Goal: Information Seeking & Learning: Learn about a topic

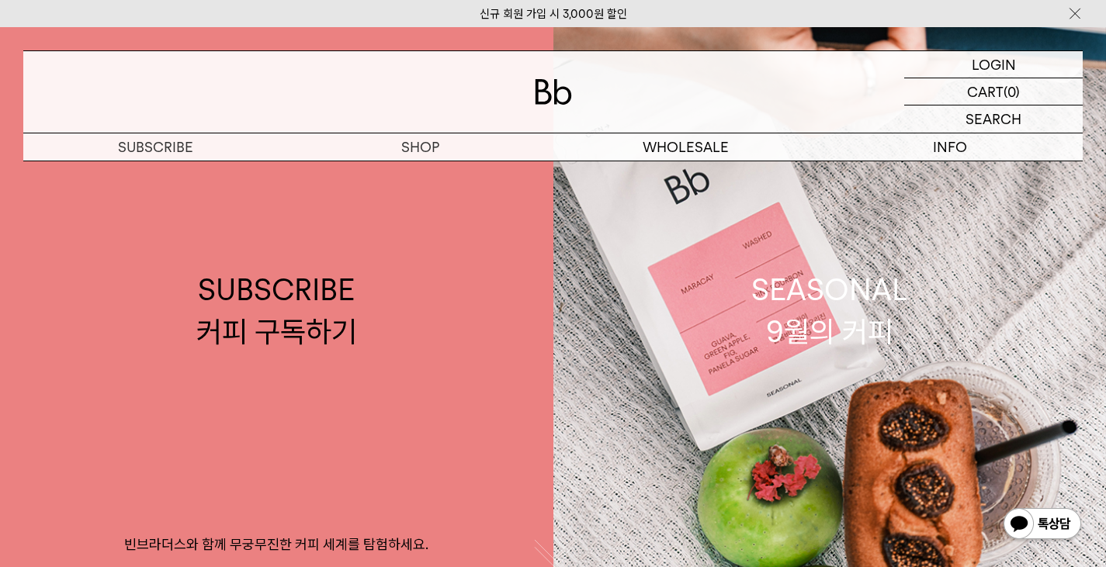
click at [752, 24] on div "신규 회원 가입 시 3,000원 할인" at bounding box center [553, 13] width 1106 height 27
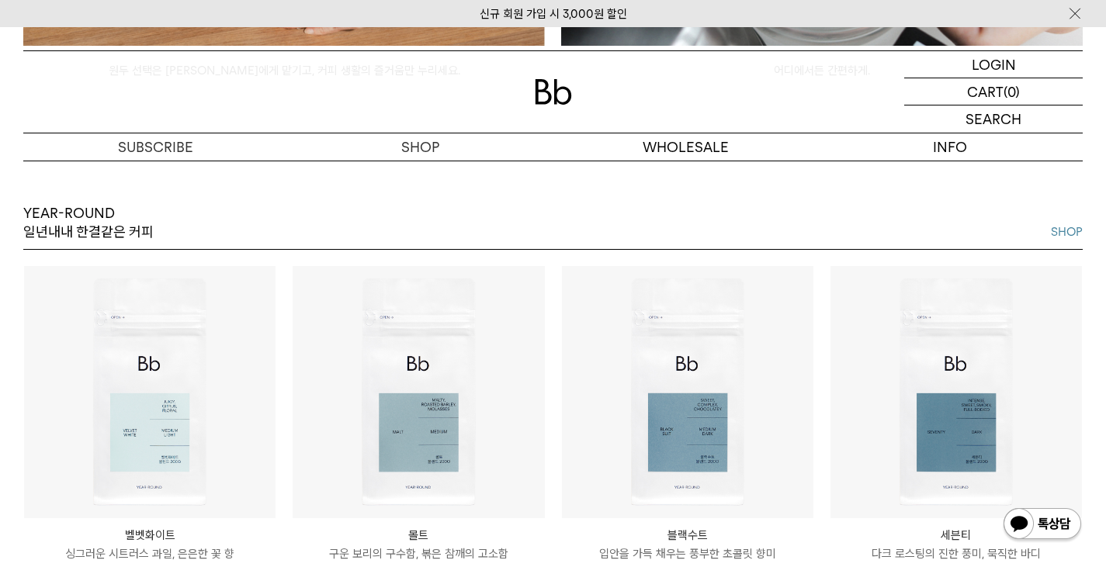
scroll to position [1784, 0]
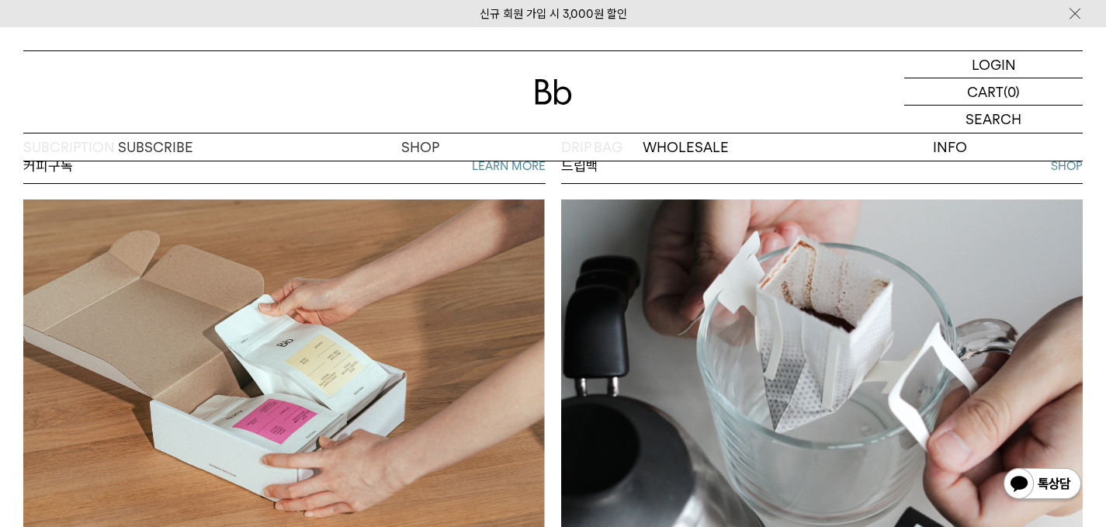
scroll to position [808, 0]
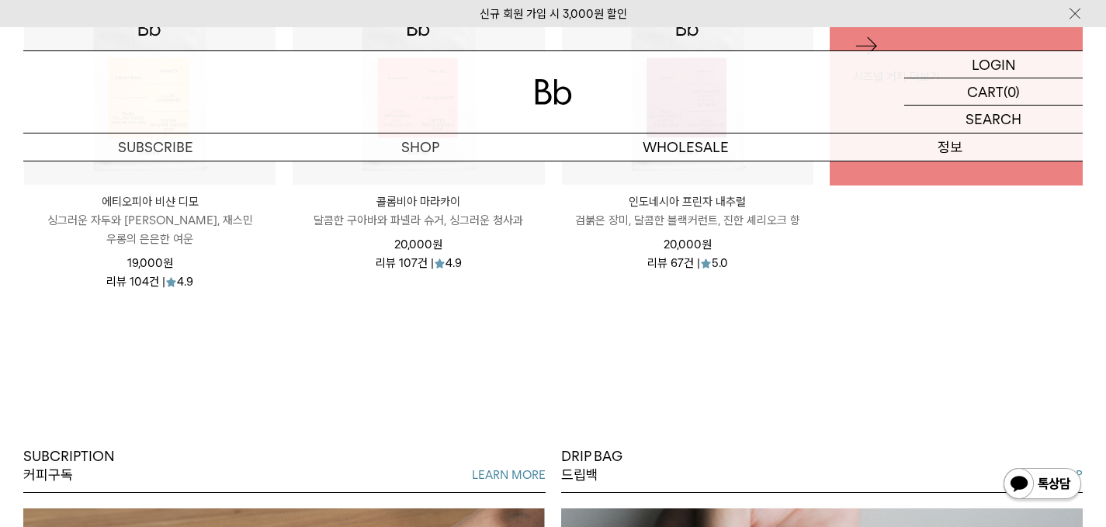
click at [986, 147] on p "정보" at bounding box center [950, 146] width 265 height 27
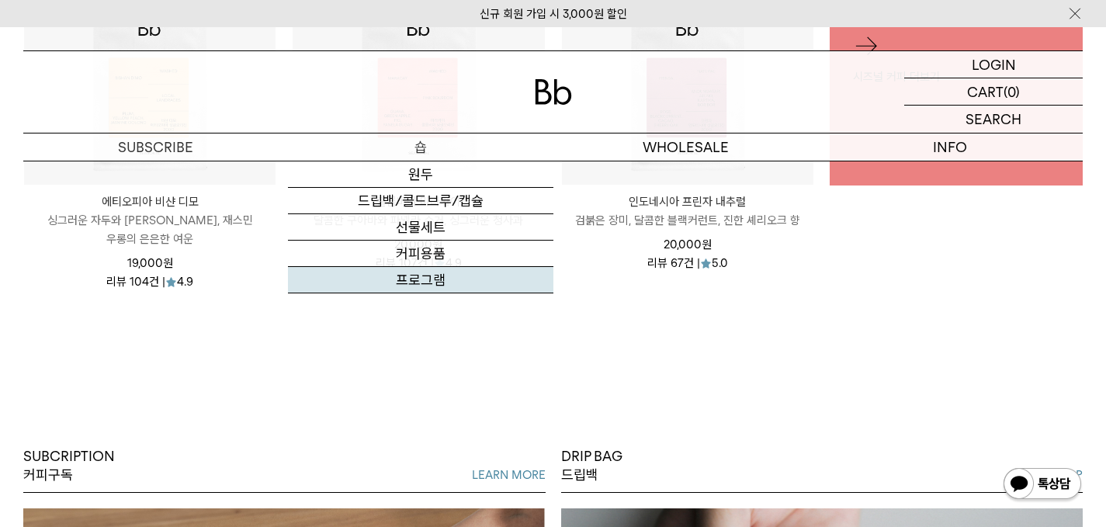
click at [431, 281] on link "프로그램" at bounding box center [420, 280] width 265 height 26
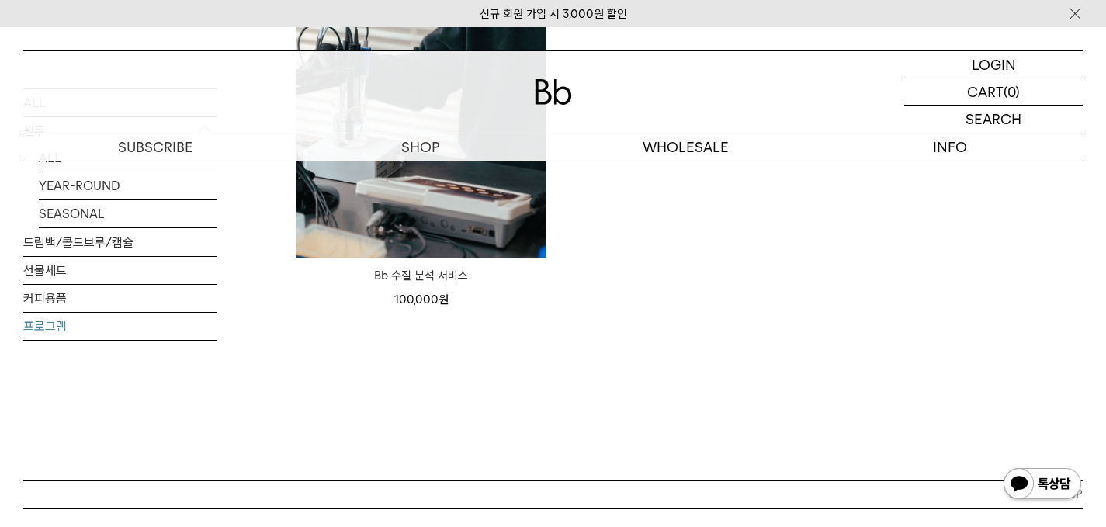
scroll to position [310, 0]
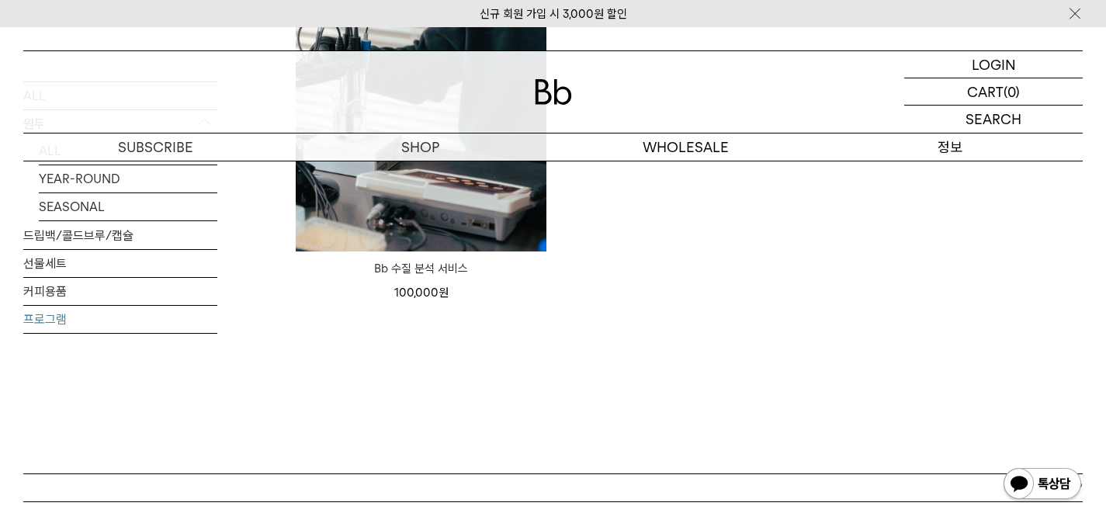
click at [950, 149] on p "정보" at bounding box center [950, 146] width 265 height 27
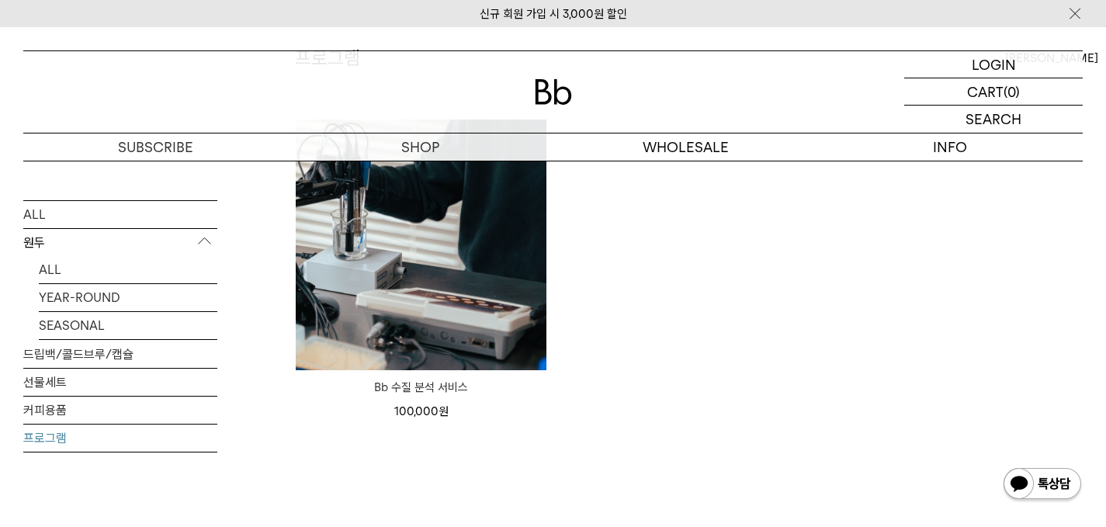
scroll to position [0, 0]
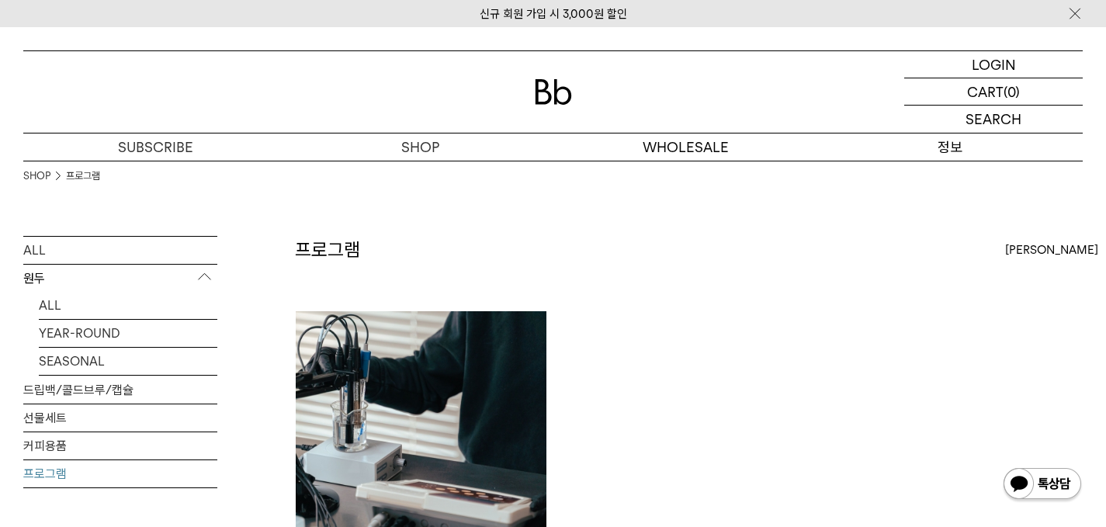
click at [948, 151] on p "정보" at bounding box center [950, 146] width 265 height 27
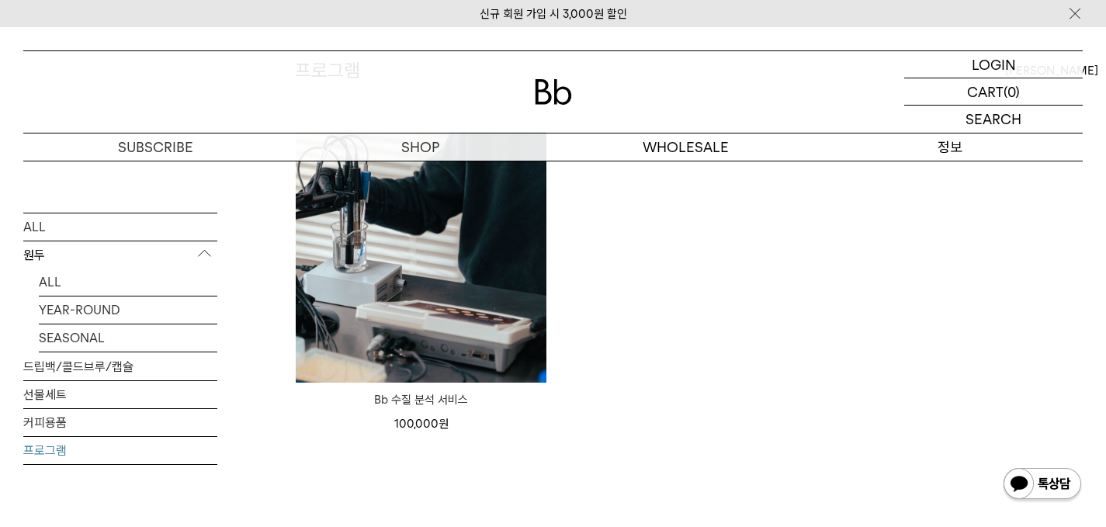
scroll to position [388, 0]
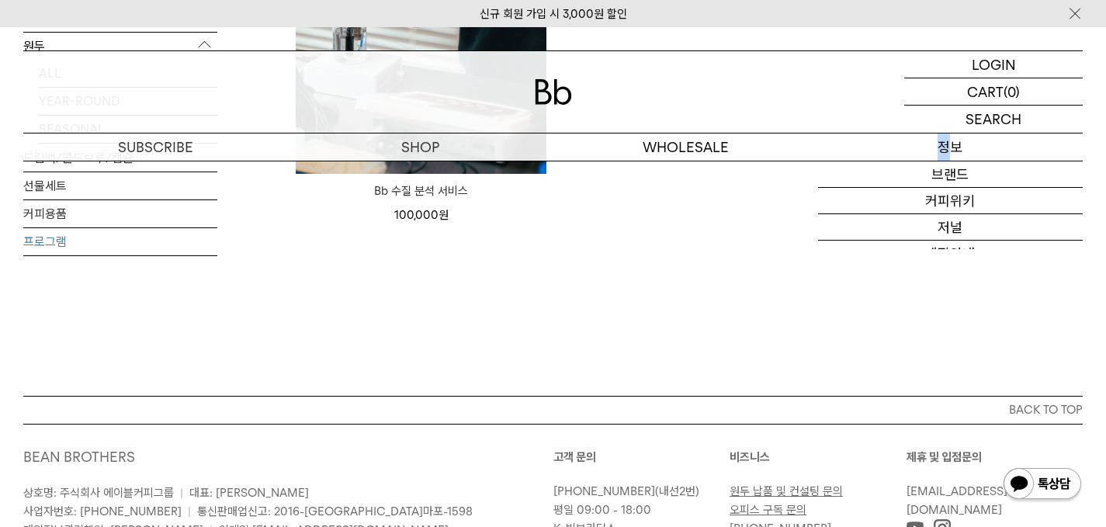
click at [943, 144] on p "정보" at bounding box center [950, 146] width 265 height 27
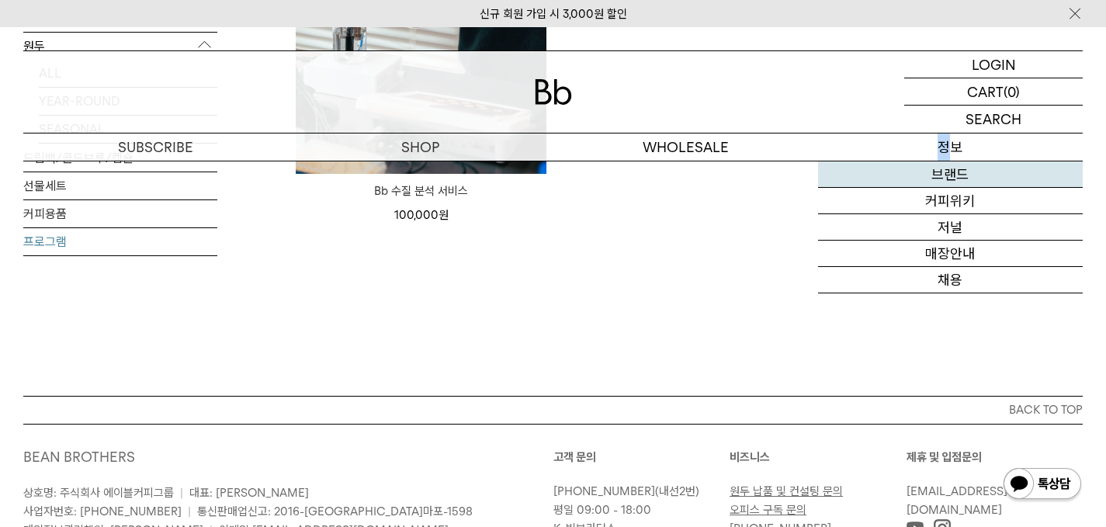
click at [948, 174] on link "브랜드" at bounding box center [950, 174] width 265 height 26
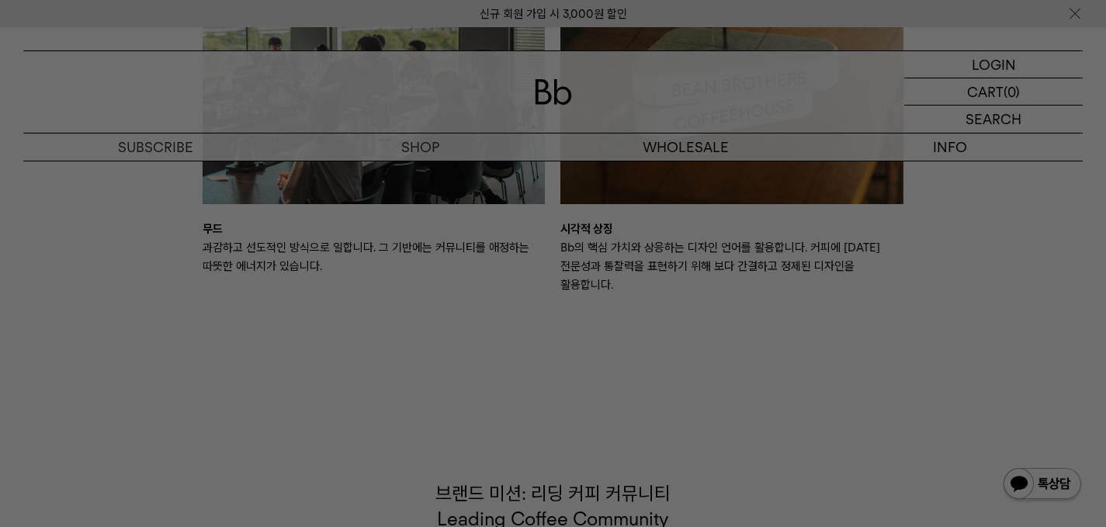
scroll to position [2793, 0]
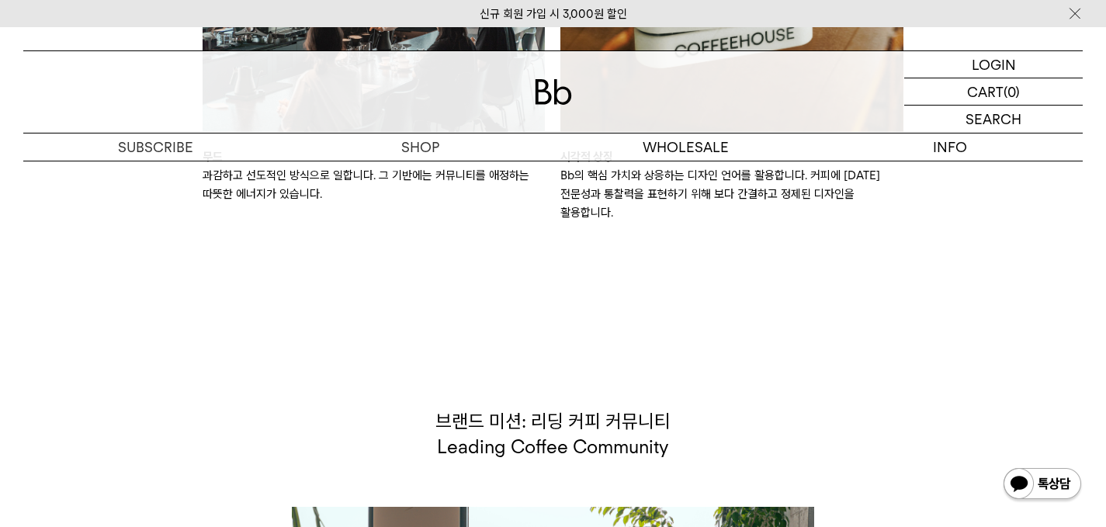
click at [739, 435] on p "브랜드 미션: 리딩 커피 커뮤니티 Leading Coffee Community" at bounding box center [553, 434] width 522 height 52
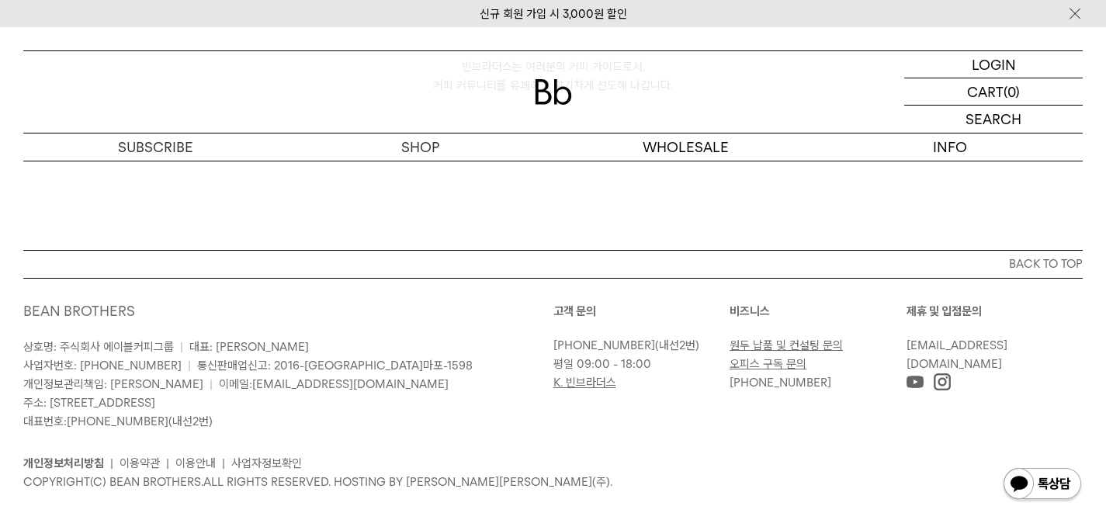
scroll to position [4111, 0]
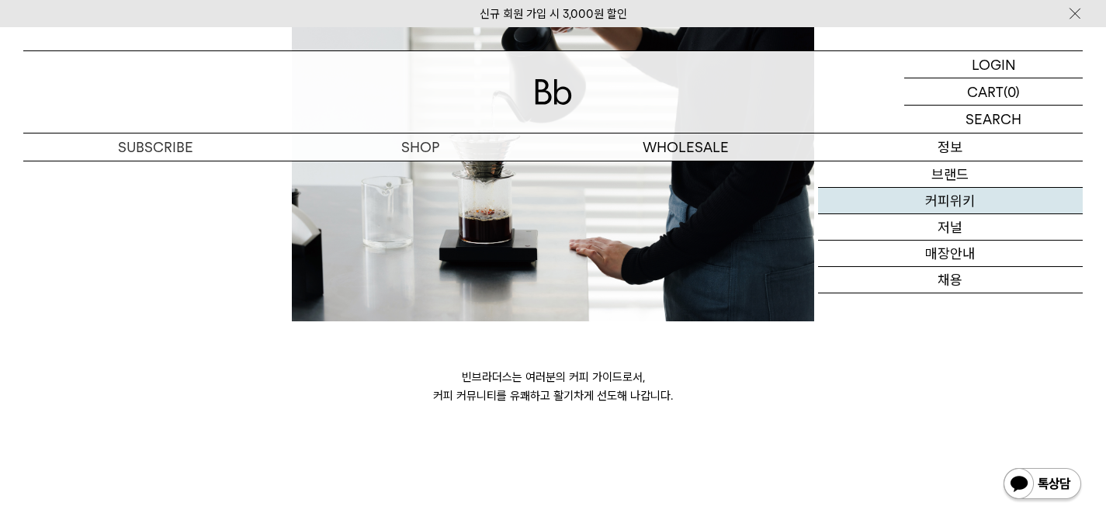
click at [981, 202] on link "커피위키" at bounding box center [950, 201] width 265 height 26
